Goal: Transaction & Acquisition: Purchase product/service

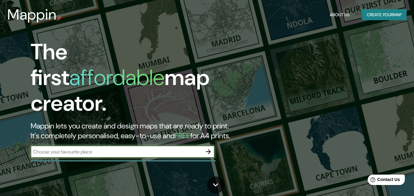
scroll to position [61, 0]
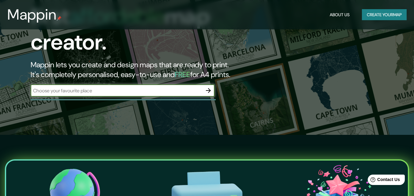
click at [89, 87] on input "text" at bounding box center [117, 90] width 172 height 7
type input "[GEOGRAPHIC_DATA]"
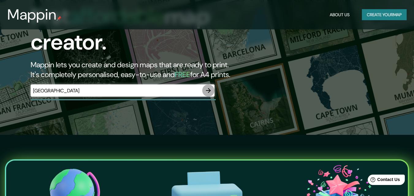
click at [208, 87] on icon "button" at bounding box center [208, 90] width 7 height 7
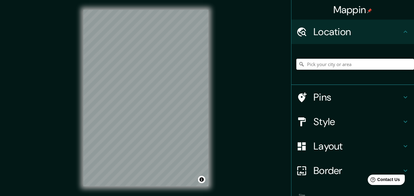
click at [317, 63] on input "Pick your city or area" at bounding box center [355, 64] width 118 height 11
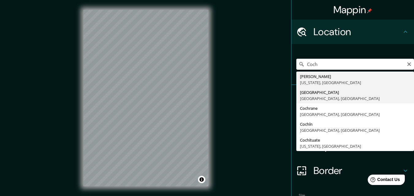
type input "[GEOGRAPHIC_DATA], [GEOGRAPHIC_DATA], [GEOGRAPHIC_DATA]"
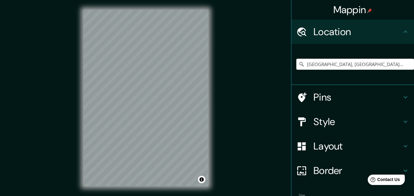
click at [326, 149] on h4 "Layout" at bounding box center [358, 146] width 88 height 12
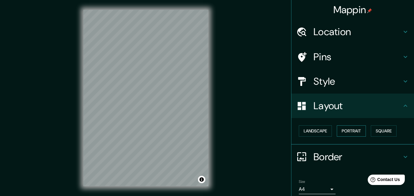
click at [339, 133] on button "Portrait" at bounding box center [351, 131] width 29 height 11
click at [318, 135] on button "Landscape" at bounding box center [315, 131] width 33 height 11
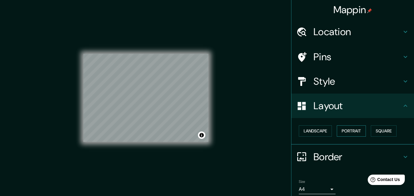
click at [342, 133] on button "Portrait" at bounding box center [351, 131] width 29 height 11
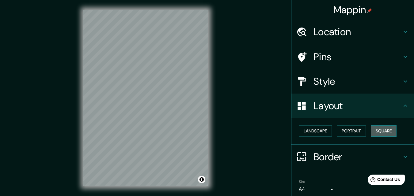
click at [374, 132] on button "Square" at bounding box center [384, 131] width 26 height 11
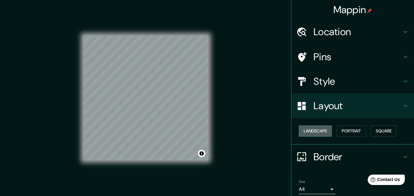
click at [312, 132] on button "Landscape" at bounding box center [315, 131] width 33 height 11
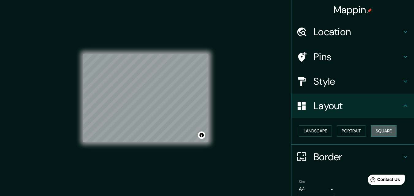
click at [382, 134] on button "Square" at bounding box center [384, 131] width 26 height 11
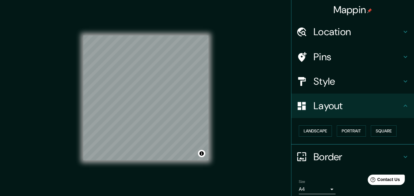
scroll to position [24, 0]
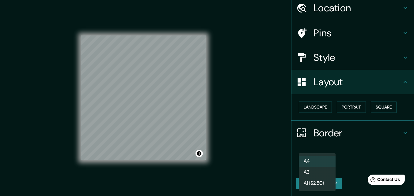
click at [321, 166] on body "Mappin Location Cochabamba, Departamento de Cochabamba, Bolivia Pins Style Layo…" at bounding box center [207, 98] width 414 height 196
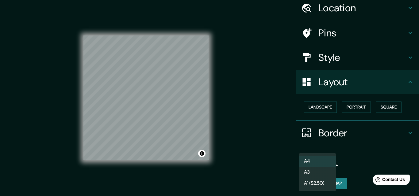
click at [373, 161] on div at bounding box center [209, 98] width 419 height 196
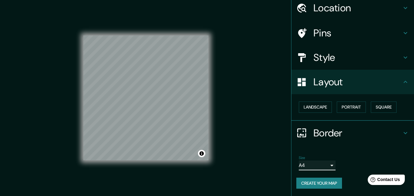
scroll to position [10, 0]
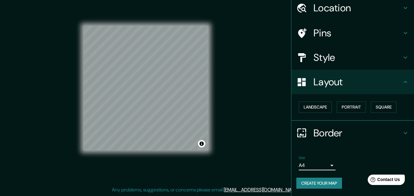
click at [319, 182] on button "Create your map" at bounding box center [319, 183] width 46 height 11
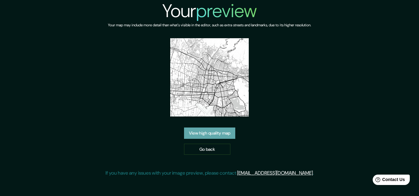
click at [226, 132] on link "View high quality map" at bounding box center [209, 133] width 51 height 11
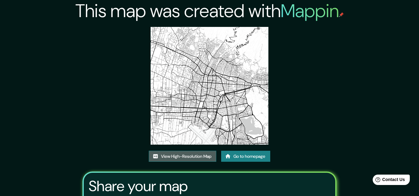
click at [200, 151] on link "View High-Resolution Map" at bounding box center [182, 156] width 67 height 11
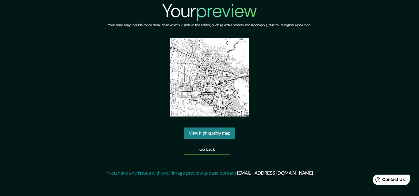
click at [205, 152] on link "Go back" at bounding box center [207, 149] width 46 height 11
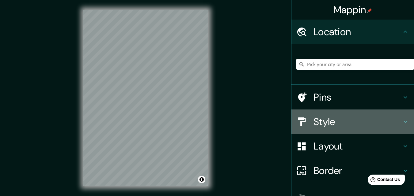
click at [335, 124] on h4 "Style" at bounding box center [358, 122] width 88 height 12
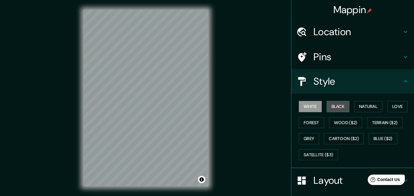
click at [334, 107] on button "Black" at bounding box center [338, 106] width 23 height 11
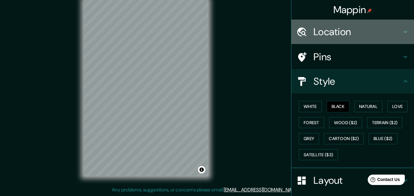
click at [334, 31] on h4 "Location" at bounding box center [358, 32] width 88 height 12
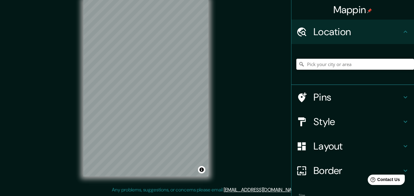
click at [335, 68] on input "Pick your city or area" at bounding box center [355, 64] width 118 height 11
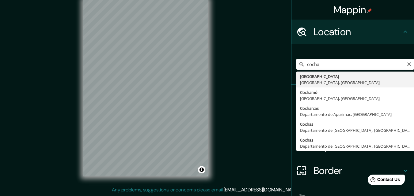
type input "[GEOGRAPHIC_DATA], [GEOGRAPHIC_DATA], [GEOGRAPHIC_DATA]"
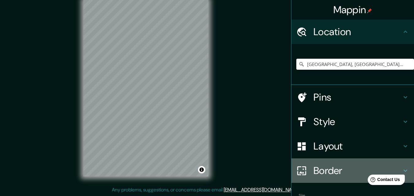
click at [334, 173] on h4 "Border" at bounding box center [358, 171] width 88 height 12
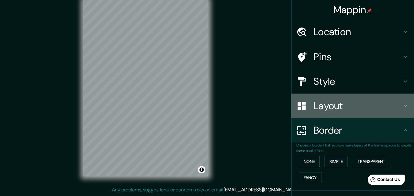
click at [337, 102] on h4 "Layout" at bounding box center [358, 106] width 88 height 12
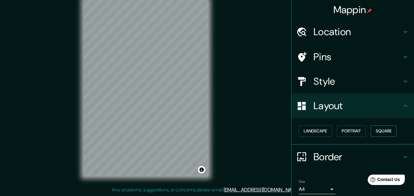
click at [380, 130] on button "Square" at bounding box center [384, 131] width 26 height 11
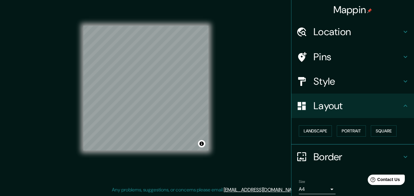
click at [334, 84] on h4 "Style" at bounding box center [358, 81] width 88 height 12
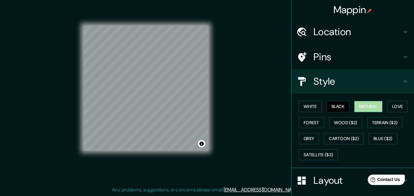
click at [364, 105] on button "Natural" at bounding box center [368, 106] width 28 height 11
click at [149, 101] on div at bounding box center [150, 98] width 5 height 5
click at [149, 97] on div at bounding box center [148, 97] width 5 height 5
click at [395, 110] on button "Love" at bounding box center [397, 106] width 20 height 11
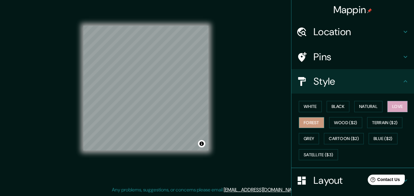
click at [303, 123] on button "Forest" at bounding box center [311, 122] width 25 height 11
click at [308, 141] on button "Grey" at bounding box center [309, 138] width 20 height 11
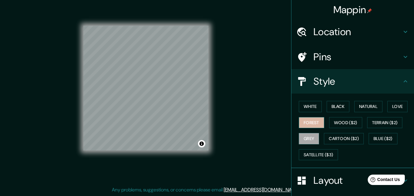
click at [300, 123] on button "Forest" at bounding box center [311, 122] width 25 height 11
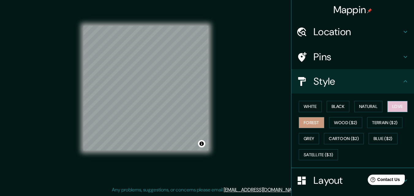
click at [401, 107] on button "Love" at bounding box center [397, 106] width 20 height 11
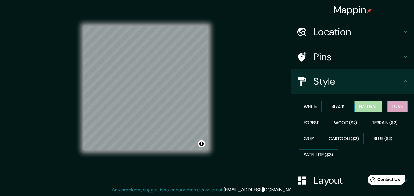
click at [360, 107] on button "Natural" at bounding box center [368, 106] width 28 height 11
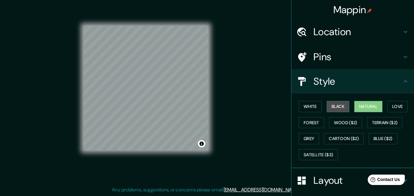
click at [339, 108] on button "Black" at bounding box center [338, 106] width 23 height 11
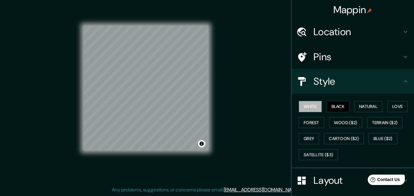
click at [307, 107] on button "White" at bounding box center [310, 106] width 23 height 11
click at [397, 106] on button "Love" at bounding box center [397, 106] width 20 height 11
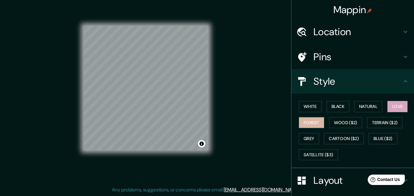
click at [303, 122] on button "Forest" at bounding box center [311, 122] width 25 height 11
click at [398, 107] on button "Love" at bounding box center [397, 106] width 20 height 11
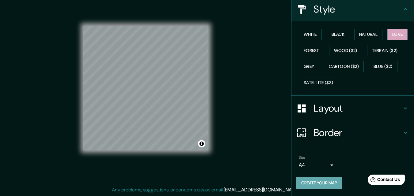
click at [312, 182] on button "Create your map" at bounding box center [319, 183] width 46 height 11
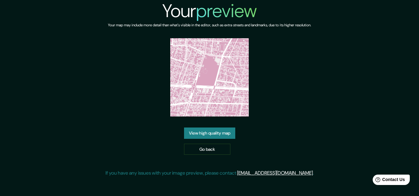
click at [209, 131] on link "View high quality map" at bounding box center [209, 133] width 51 height 11
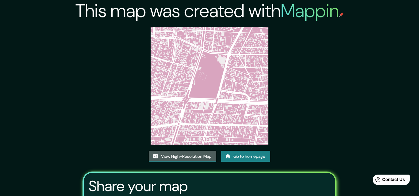
click at [202, 151] on link "View High-Resolution Map" at bounding box center [182, 156] width 67 height 11
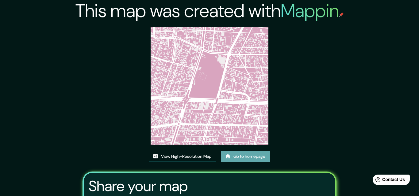
click at [246, 151] on link "Go to homepage" at bounding box center [245, 156] width 49 height 11
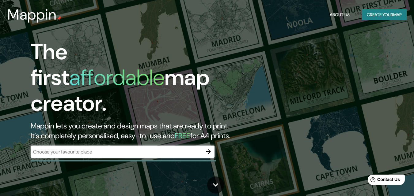
click at [113, 151] on div "​" at bounding box center [123, 152] width 184 height 12
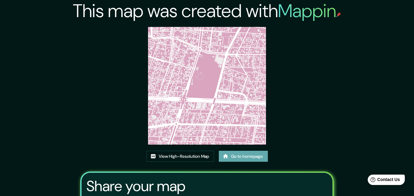
click at [240, 155] on link "Go to homepage" at bounding box center [243, 156] width 49 height 11
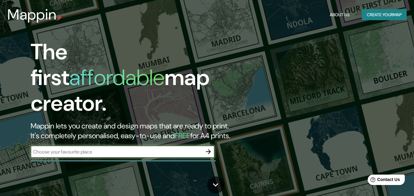
click at [85, 149] on input "text" at bounding box center [117, 152] width 172 height 7
click at [208, 150] on icon "button" at bounding box center [208, 152] width 5 height 5
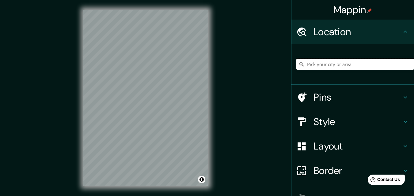
click at [326, 66] on input "Pick your city or area" at bounding box center [355, 64] width 118 height 11
type input "[GEOGRAPHIC_DATA], [GEOGRAPHIC_DATA], [GEOGRAPHIC_DATA]"
click at [335, 169] on h4 "Border" at bounding box center [358, 171] width 88 height 12
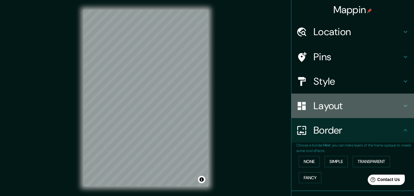
click at [328, 113] on div "Layout" at bounding box center [353, 106] width 123 height 25
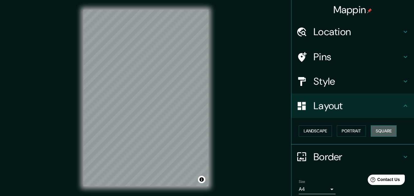
click at [387, 132] on button "Square" at bounding box center [384, 131] width 26 height 11
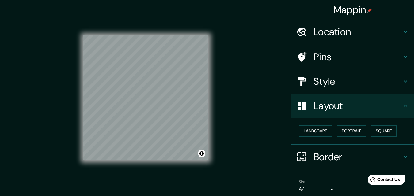
click at [328, 77] on h4 "Style" at bounding box center [358, 81] width 88 height 12
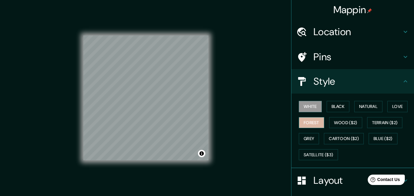
click at [303, 123] on button "Forest" at bounding box center [311, 122] width 25 height 11
click at [397, 107] on button "Love" at bounding box center [397, 106] width 20 height 11
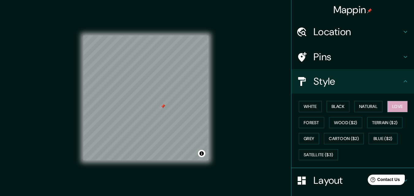
scroll to position [61, 0]
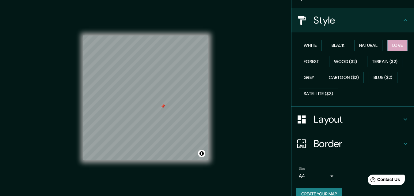
click at [332, 142] on h4 "Border" at bounding box center [358, 144] width 88 height 12
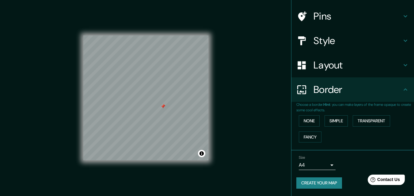
scroll to position [41, 0]
click at [331, 87] on h4 "Border" at bounding box center [358, 90] width 88 height 12
click at [322, 67] on h4 "Layout" at bounding box center [358, 65] width 88 height 12
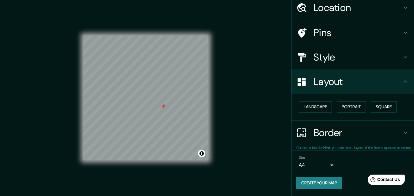
scroll to position [24, 0]
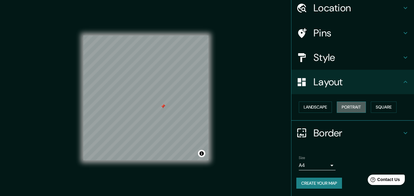
click at [341, 105] on button "Portrait" at bounding box center [351, 107] width 29 height 11
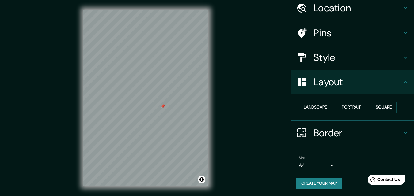
click at [163, 108] on div at bounding box center [163, 106] width 5 height 5
click at [314, 106] on button "Landscape" at bounding box center [315, 107] width 33 height 11
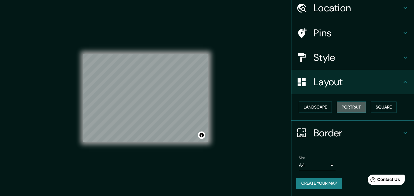
click at [339, 108] on button "Portrait" at bounding box center [351, 107] width 29 height 11
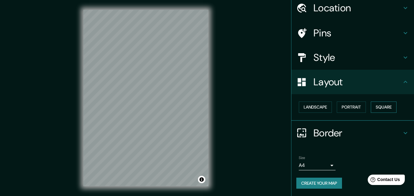
click at [379, 109] on button "Square" at bounding box center [384, 107] width 26 height 11
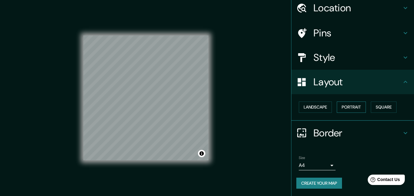
click at [358, 110] on button "Portrait" at bounding box center [351, 107] width 29 height 11
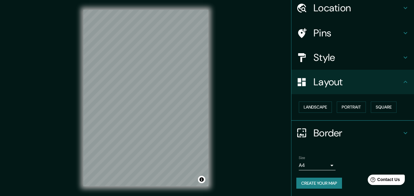
click at [337, 53] on h4 "Style" at bounding box center [358, 57] width 88 height 12
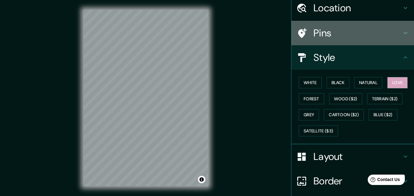
click at [330, 36] on h4 "Pins" at bounding box center [358, 33] width 88 height 12
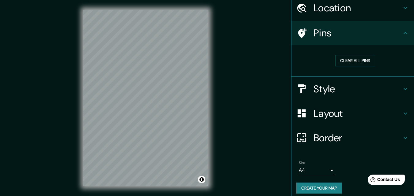
click at [330, 36] on h4 "Pins" at bounding box center [358, 33] width 88 height 12
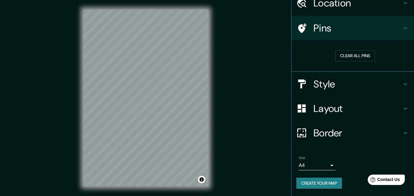
click at [324, 185] on button "Create your map" at bounding box center [319, 183] width 46 height 11
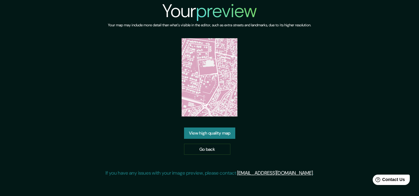
click at [206, 135] on link "View high quality map" at bounding box center [209, 133] width 51 height 11
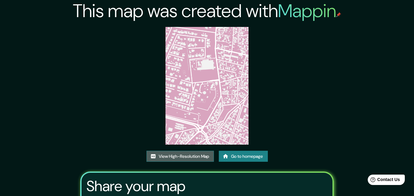
click at [182, 157] on link "View High-Resolution Map" at bounding box center [180, 156] width 67 height 11
